Goal: Transaction & Acquisition: Purchase product/service

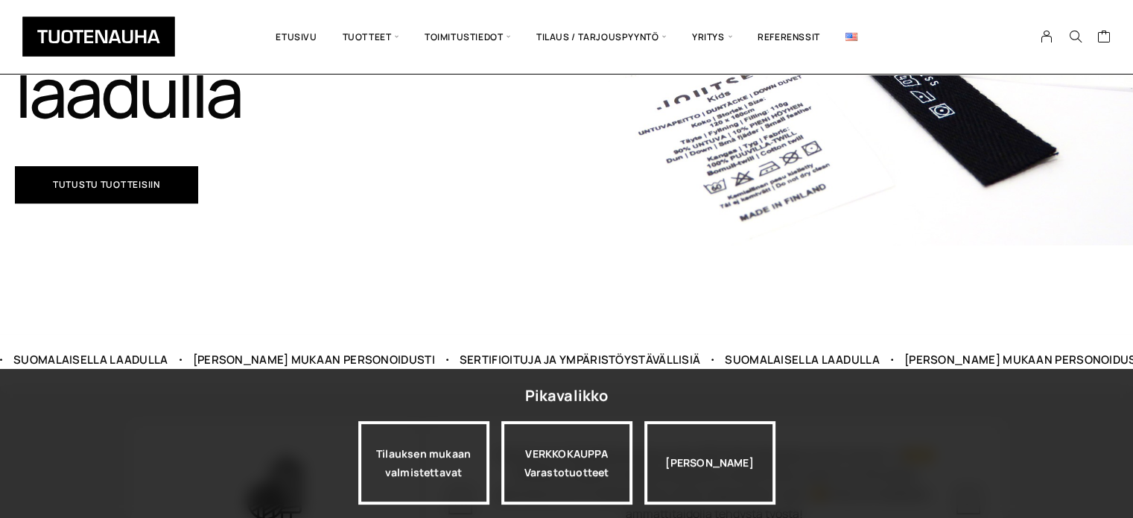
scroll to position [447, 0]
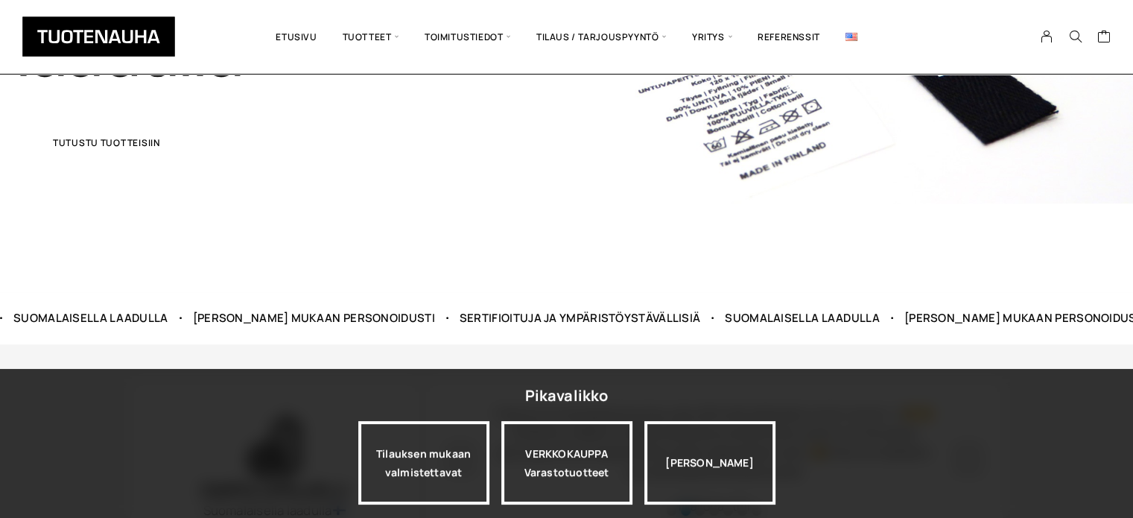
click at [145, 147] on span "Tutustu tuotteisiin" at bounding box center [106, 143] width 107 height 9
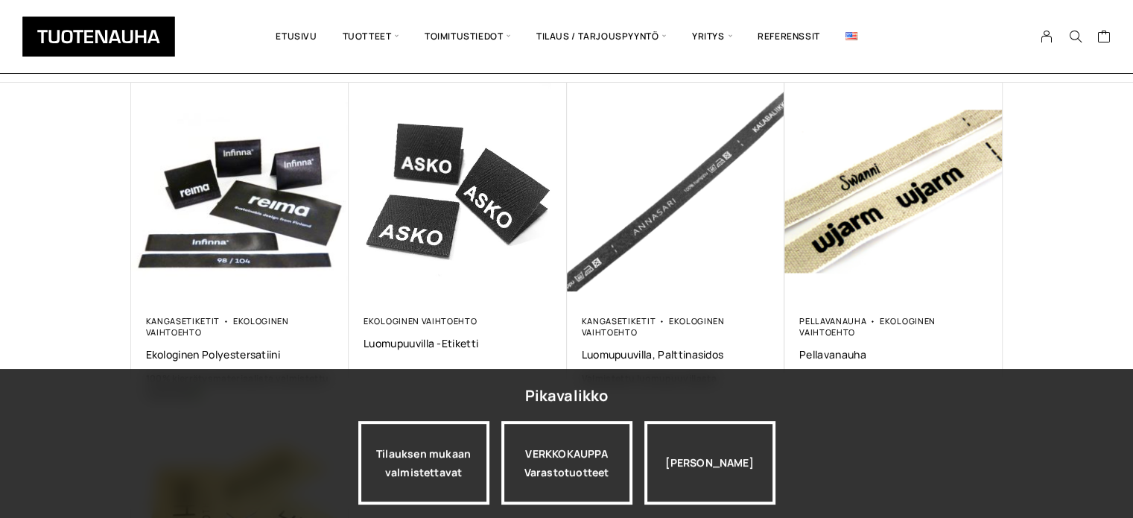
scroll to position [298, 0]
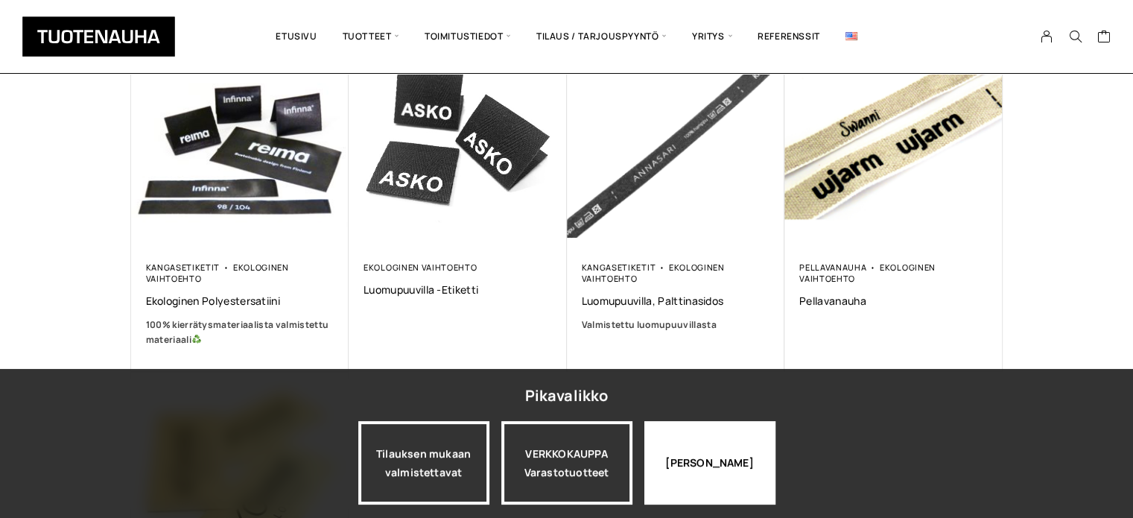
click at [700, 480] on div "[PERSON_NAME]" at bounding box center [709, 462] width 131 height 83
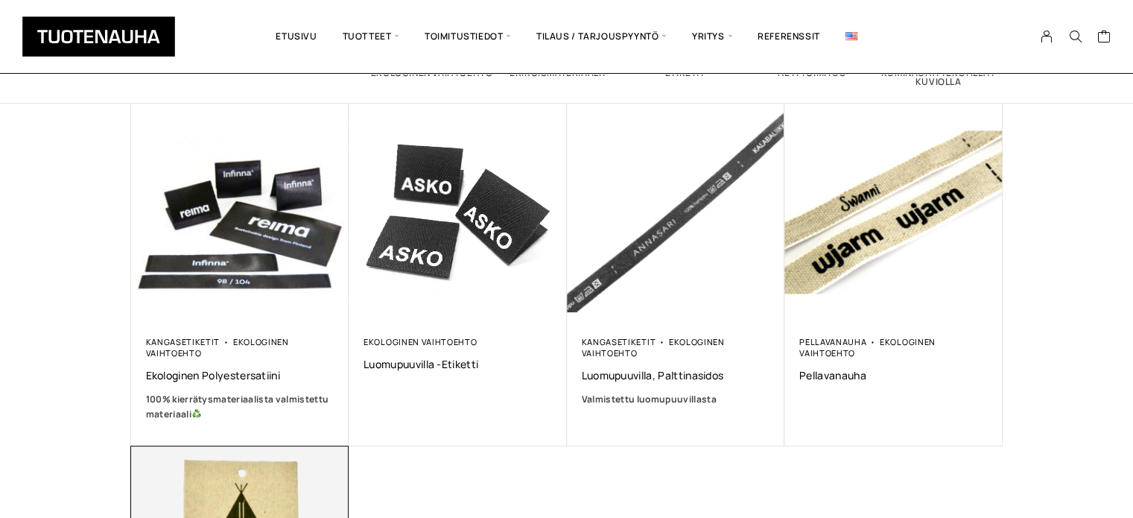
scroll to position [223, 0]
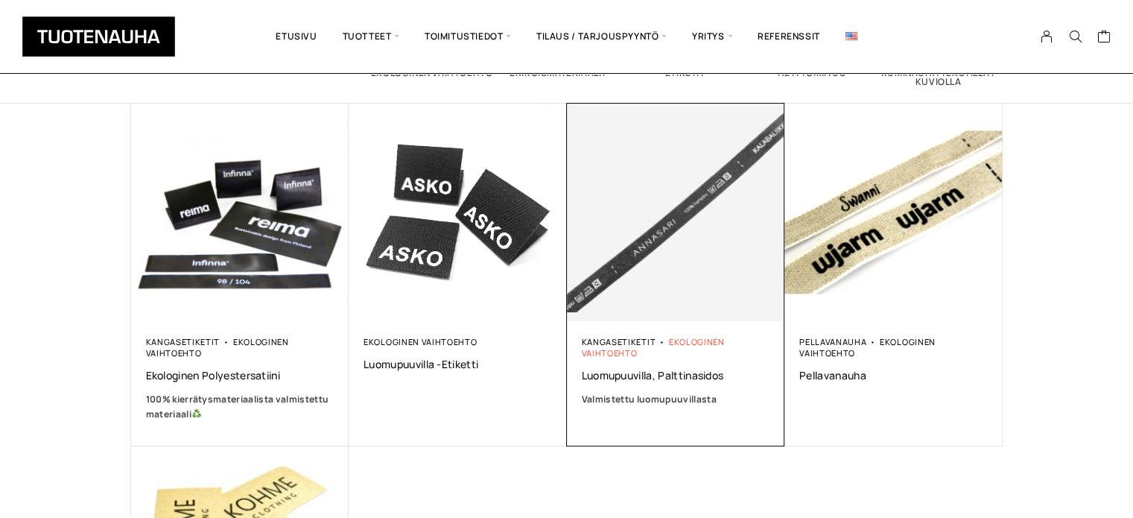
click at [600, 357] on link "Ekologinen vaihtoehto" at bounding box center [653, 347] width 143 height 22
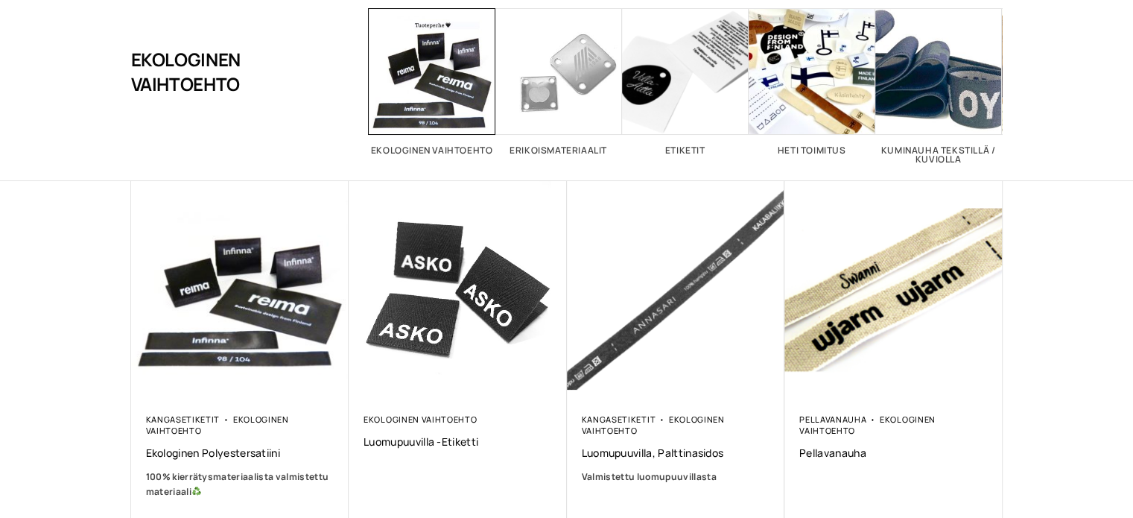
scroll to position [149, 0]
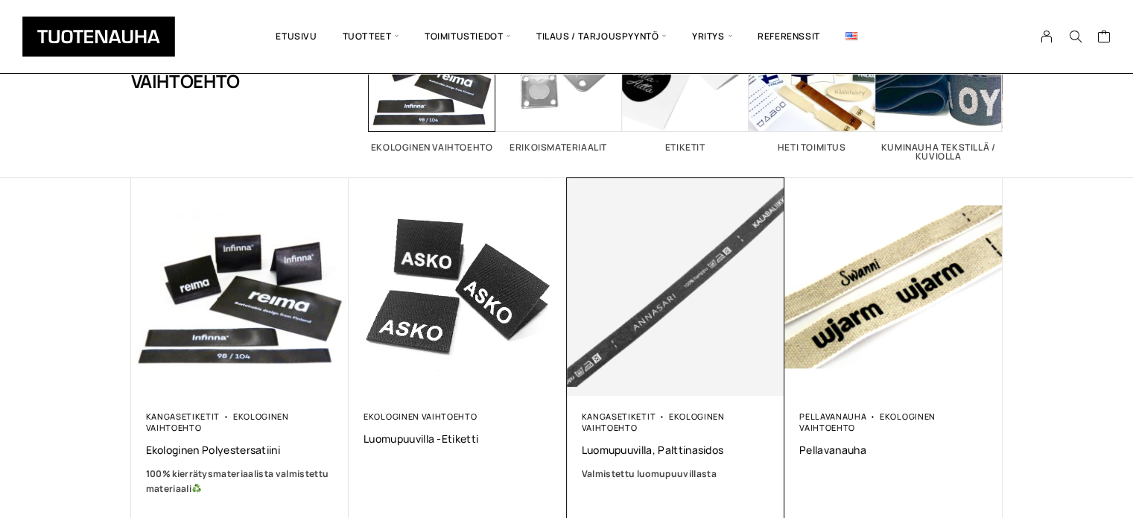
click at [647, 326] on img at bounding box center [676, 287] width 218 height 218
click at [647, 317] on img at bounding box center [676, 287] width 218 height 218
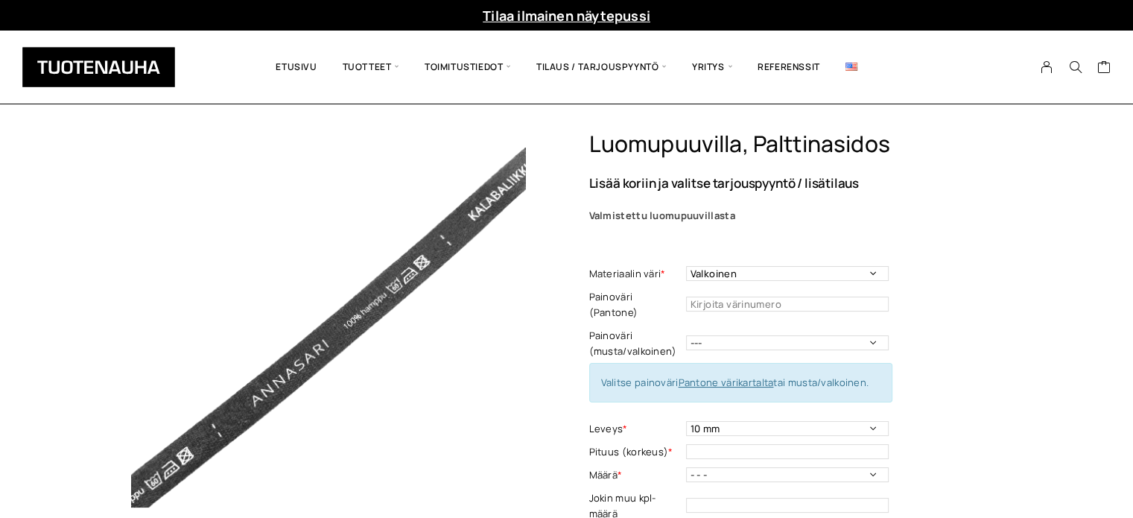
click at [332, 348] on img at bounding box center [328, 327] width 395 height 395
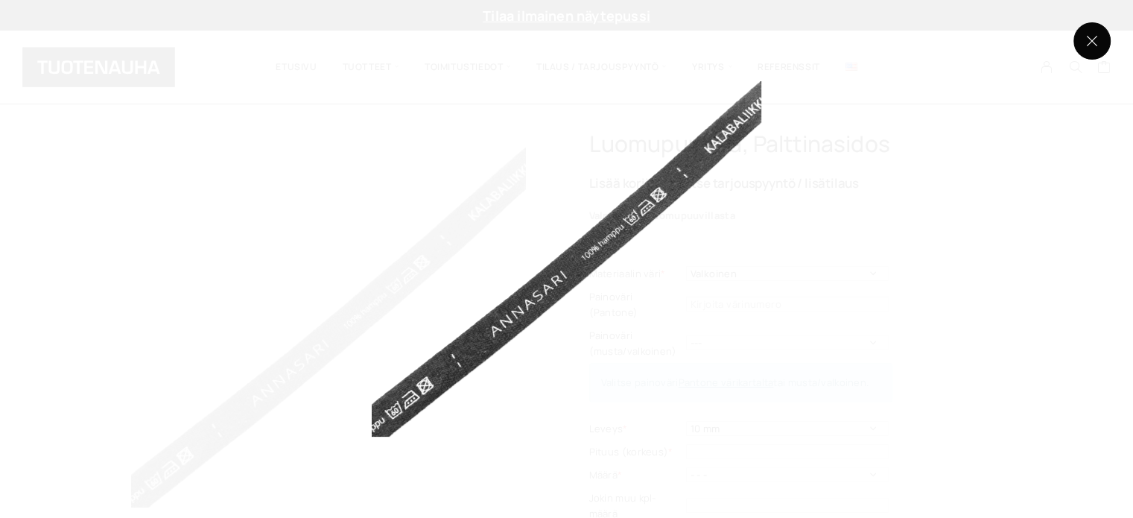
click at [1101, 44] on button at bounding box center [1091, 40] width 37 height 37
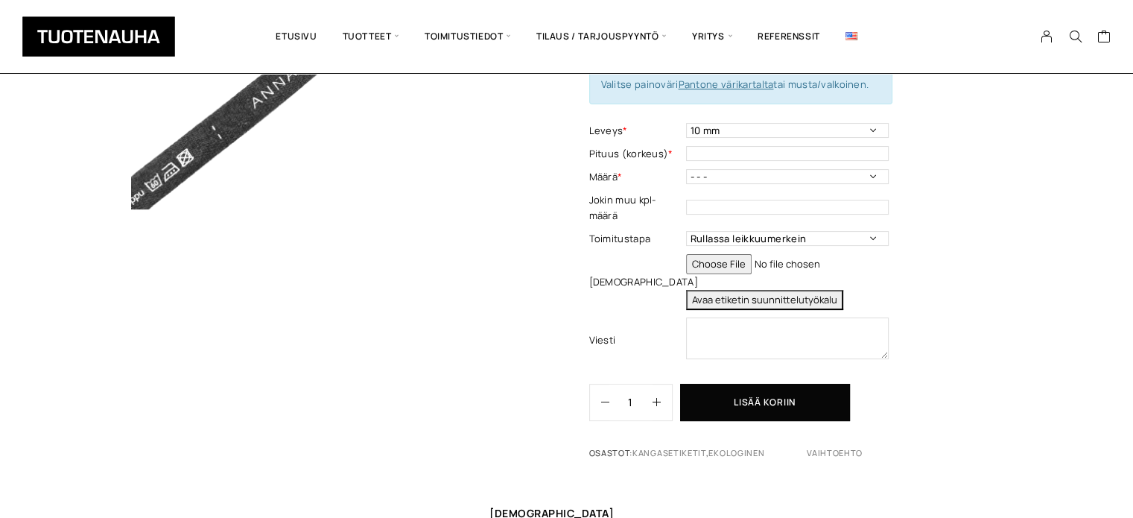
scroll to position [521, 0]
